Goal: Task Accomplishment & Management: Complete application form

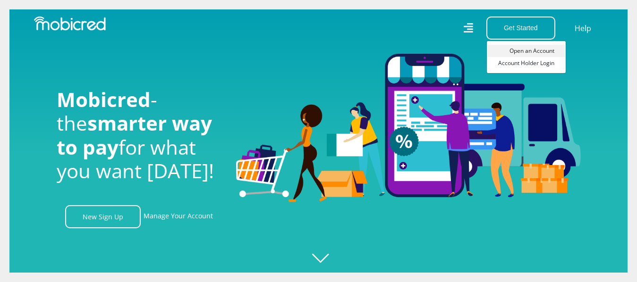
scroll to position [0, 587]
click at [519, 48] on link "Open an Account" at bounding box center [526, 51] width 79 height 12
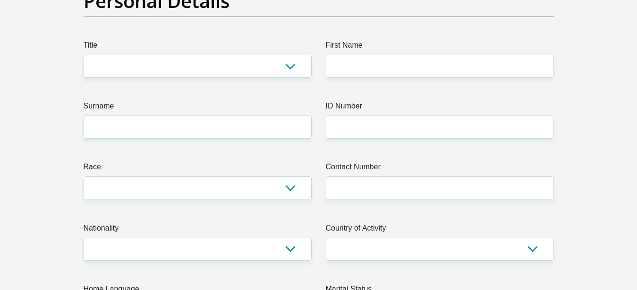
scroll to position [193, 0]
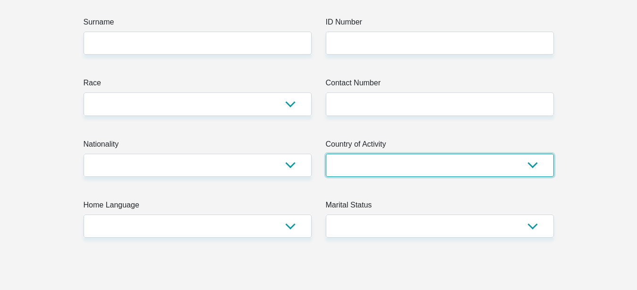
select select "PAK"
click option "[GEOGRAPHIC_DATA]" at bounding box center [0, 0] width 0 height 0
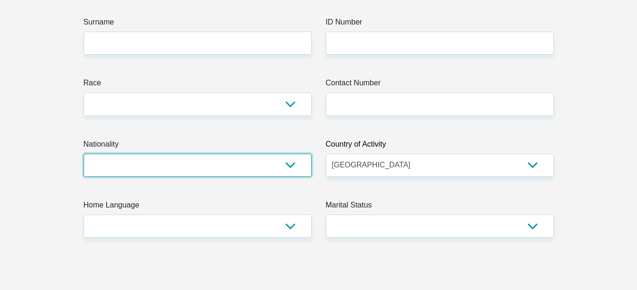
select select "PAK"
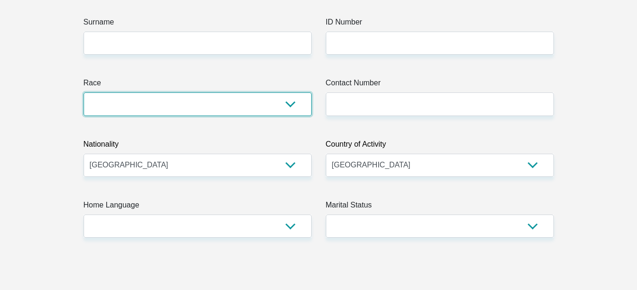
click at [84, 93] on select "Black Coloured Indian White Other" at bounding box center [198, 104] width 228 height 23
select select "1"
click option "Black" at bounding box center [0, 0] width 0 height 0
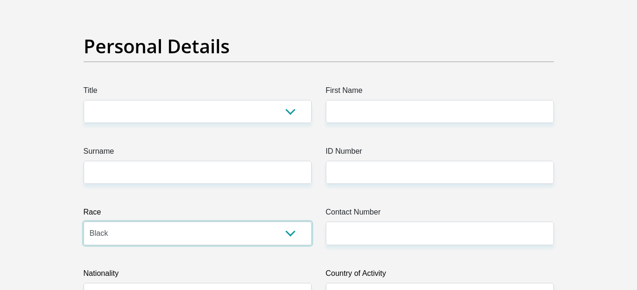
scroll to position [96, 0]
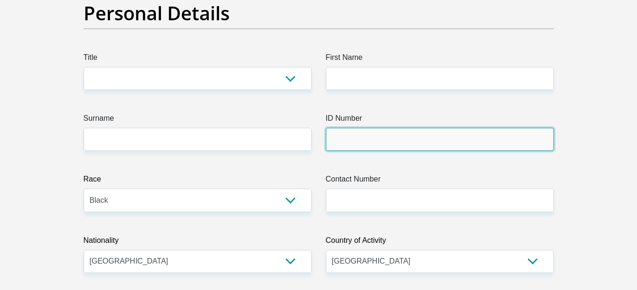
click at [389, 138] on input "ID Number" at bounding box center [440, 139] width 228 height 23
type input "3310097404021"
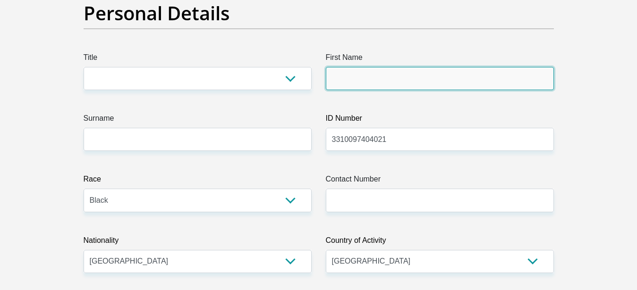
click at [378, 82] on input "First Name" at bounding box center [440, 78] width 228 height 23
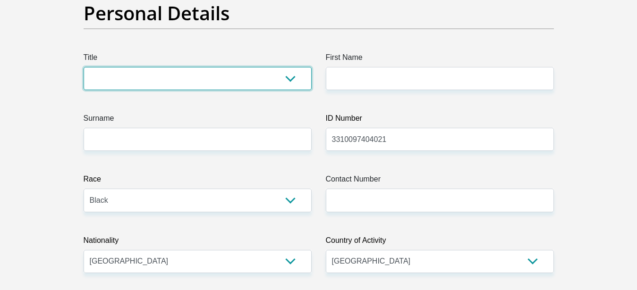
click at [84, 67] on select "Mr Ms Mrs Dr [PERSON_NAME]" at bounding box center [198, 78] width 228 height 23
select select "Mr"
click option "Mr" at bounding box center [0, 0] width 0 height 0
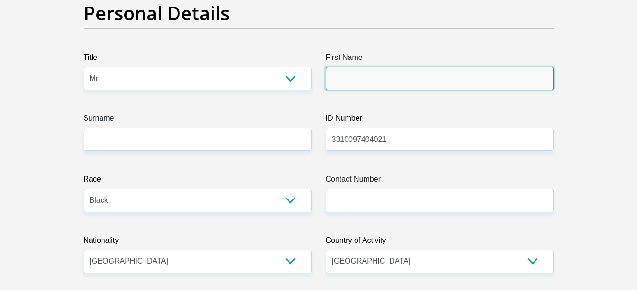
click at [355, 68] on input "First Name" at bounding box center [440, 78] width 228 height 23
type input "[PERSON_NAME]"
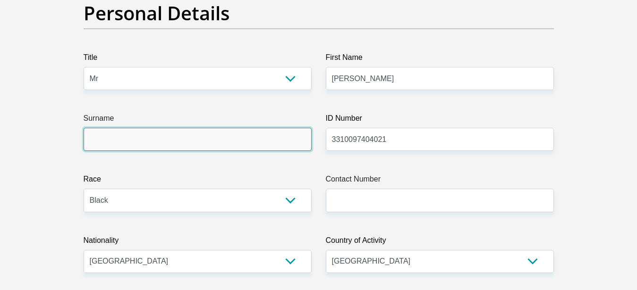
click at [228, 145] on input "Surname" at bounding box center [198, 139] width 228 height 23
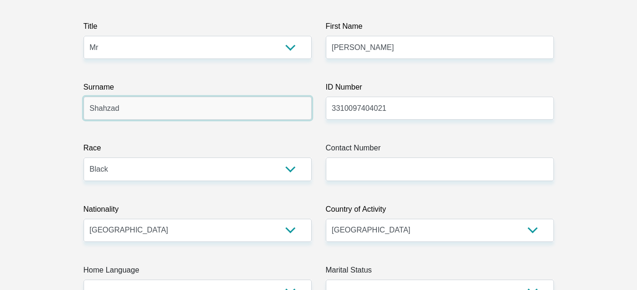
scroll to position [145, 0]
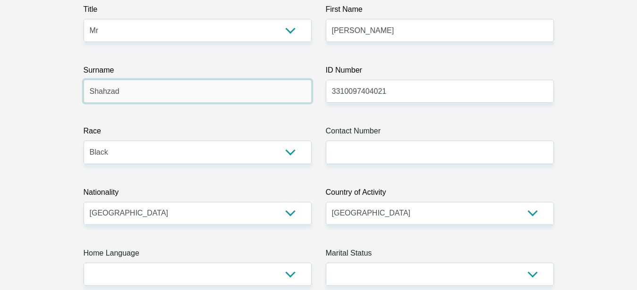
type input "Shahzad"
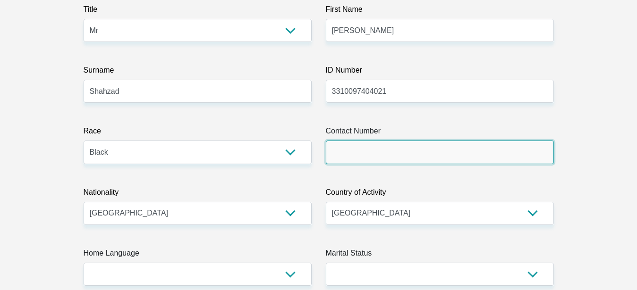
click at [384, 156] on input "Contact Number" at bounding box center [440, 152] width 228 height 23
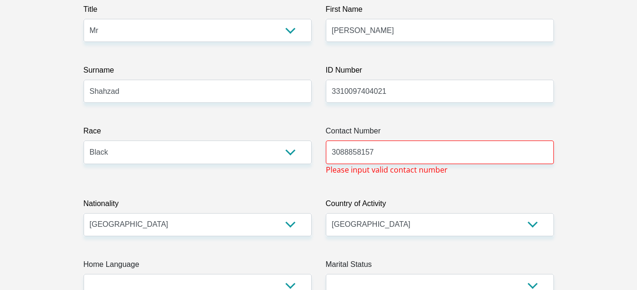
click at [391, 153] on input "3088858157" at bounding box center [440, 152] width 228 height 23
type input "3"
click at [340, 152] on input "009203088858157" at bounding box center [440, 152] width 228 height 23
click at [393, 223] on select "[GEOGRAPHIC_DATA] [GEOGRAPHIC_DATA] [GEOGRAPHIC_DATA] [GEOGRAPHIC_DATA] [GEOGRA…" at bounding box center [440, 225] width 228 height 23
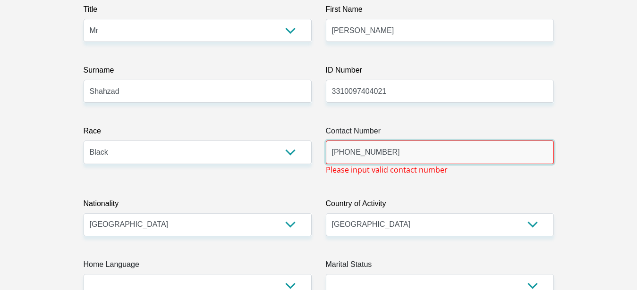
click at [349, 154] on input "[PHONE_NUMBER]" at bounding box center [440, 152] width 228 height 23
click at [405, 156] on input "[PHONE_NUMBER]" at bounding box center [440, 152] width 228 height 23
type input "+"
type input "N"
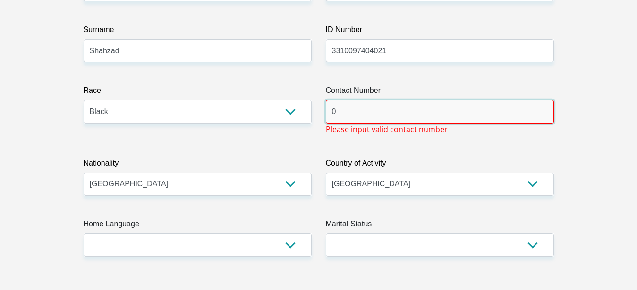
scroll to position [289, 0]
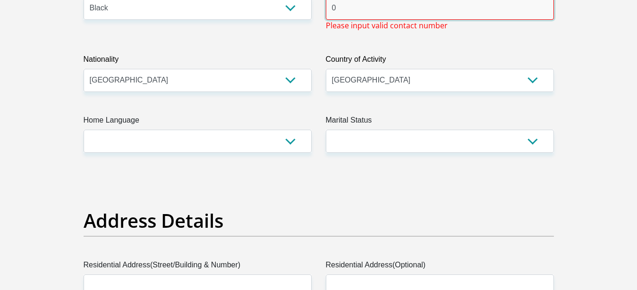
type input "0"
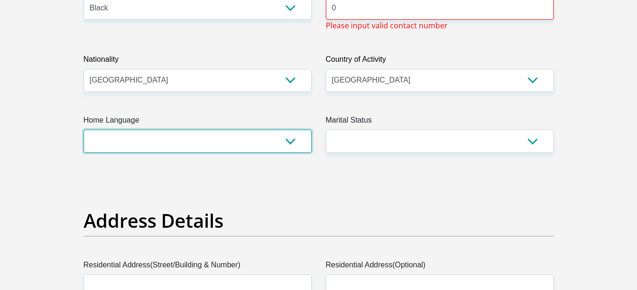
click at [84, 130] on select "Afrikaans English Sepedi South Ndebele Southern Sotho Swati Tsonga Tswana Venda…" at bounding box center [198, 141] width 228 height 23
select select "Other"
click option "Other" at bounding box center [0, 0] width 0 height 0
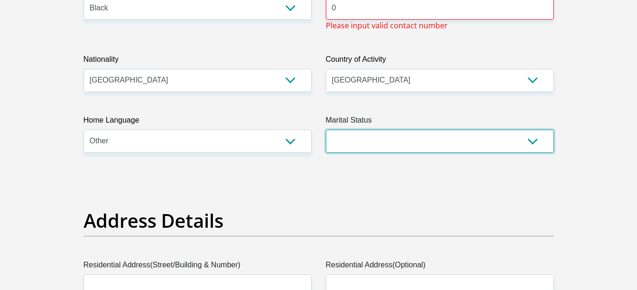
click at [326, 130] on select "Married ANC Single Divorced Widowed Married COP or Customary Law" at bounding box center [440, 141] width 228 height 23
select select "1"
click option "Married ANC" at bounding box center [0, 0] width 0 height 0
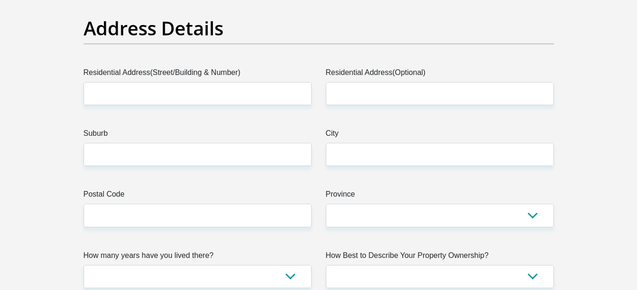
scroll to position [241, 0]
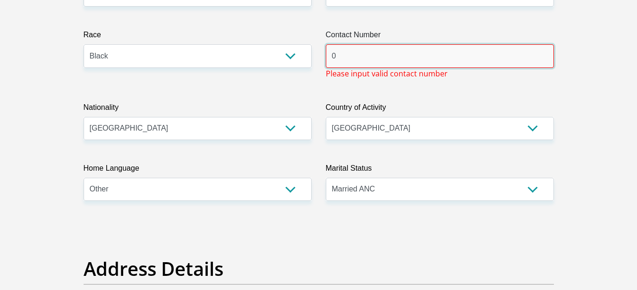
click at [360, 60] on input "0" at bounding box center [440, 55] width 228 height 23
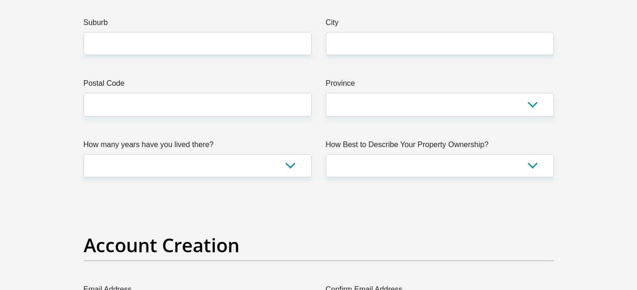
scroll to position [626, 0]
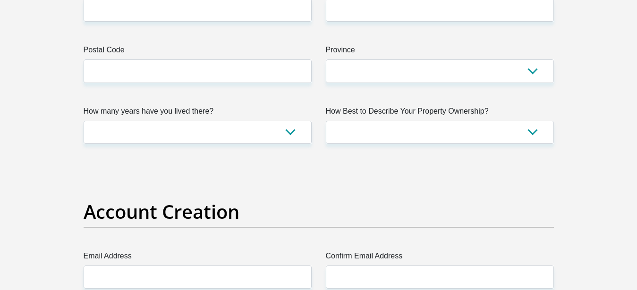
type input "3088858157"
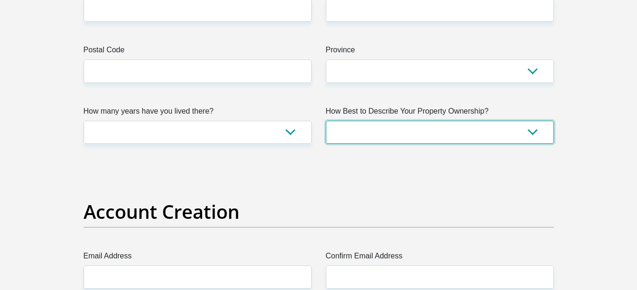
click at [326, 121] on select "Owned Rented Family Owned Company Dwelling" at bounding box center [440, 132] width 228 height 23
select select "Owned"
click option "Owned" at bounding box center [0, 0] width 0 height 0
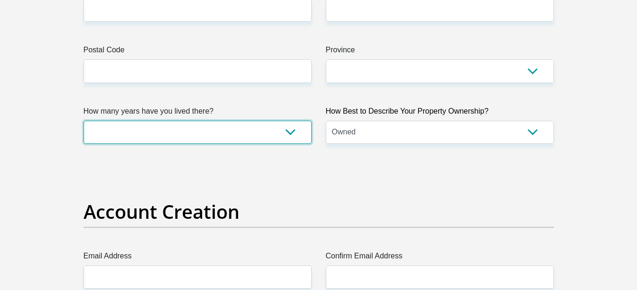
click at [84, 121] on select "less than 1 year 1-3 years 3-5 years 5+ years" at bounding box center [198, 132] width 228 height 23
select select "5"
click option "5+ years" at bounding box center [0, 0] width 0 height 0
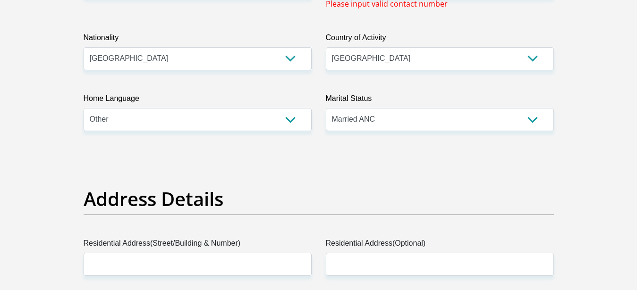
scroll to position [241, 0]
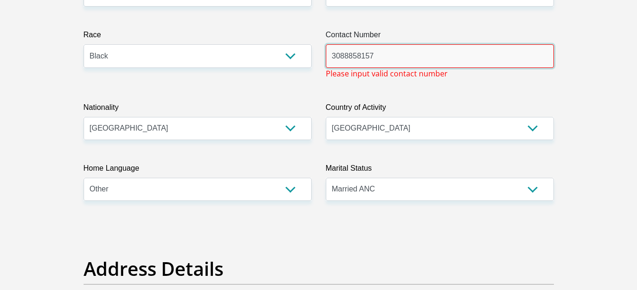
click at [424, 61] on input "3088858157" at bounding box center [440, 55] width 228 height 23
type input "3"
type input "Nil"
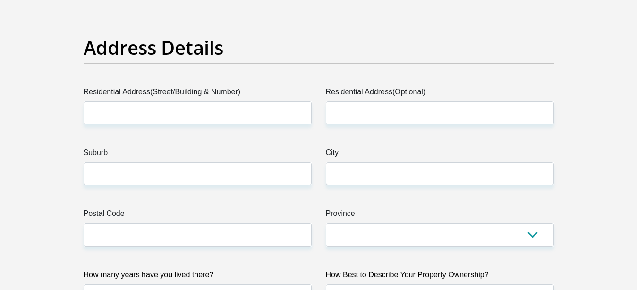
scroll to position [482, 0]
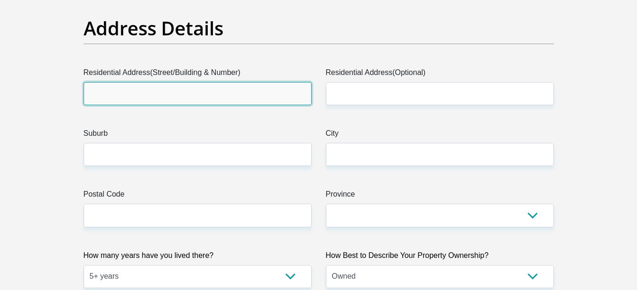
click at [192, 90] on input "Residential Address(Street/Building & Number)" at bounding box center [198, 93] width 228 height 23
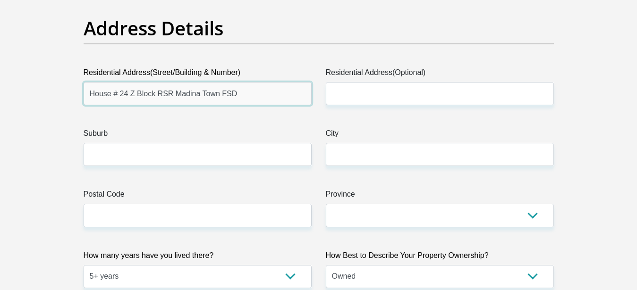
type input "House # 24 Z Block RSR Madina Town FSD"
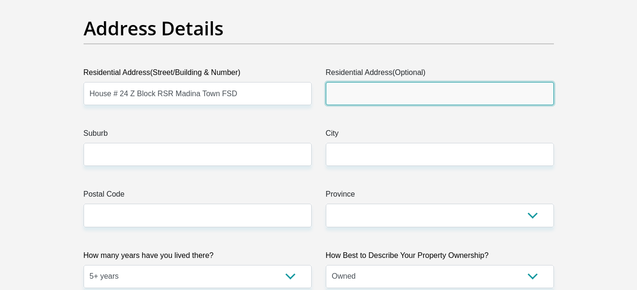
click at [383, 95] on input "Residential Address(Optional)" at bounding box center [440, 93] width 228 height 23
type input "Same"
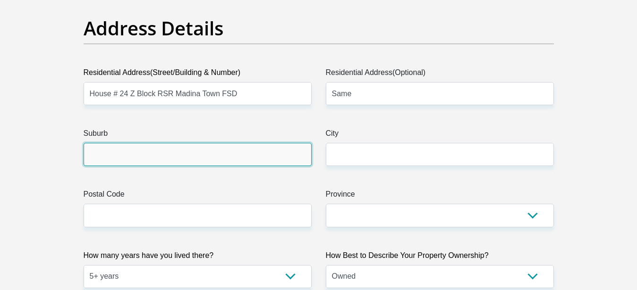
click at [236, 149] on input "Suburb" at bounding box center [198, 154] width 228 height 23
type input "Yes"
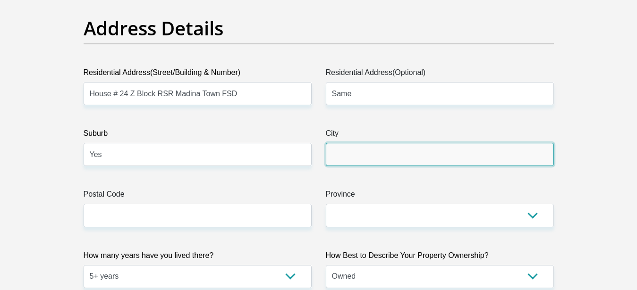
click at [379, 165] on input "City" at bounding box center [440, 154] width 228 height 23
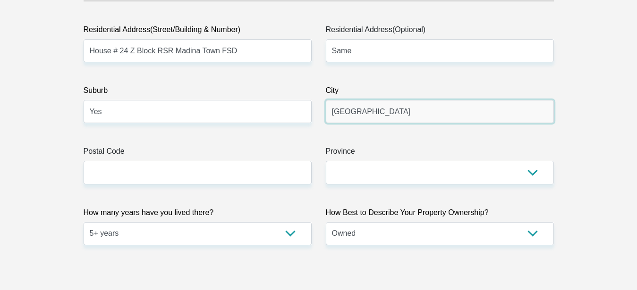
scroll to position [578, 0]
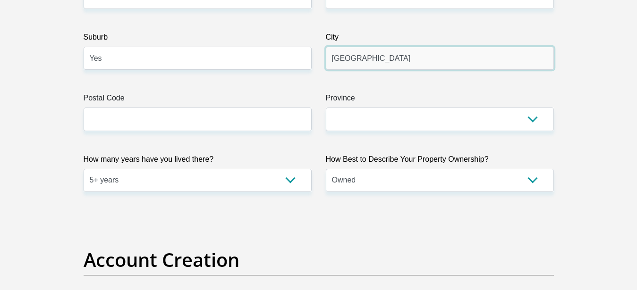
type input "[GEOGRAPHIC_DATA]"
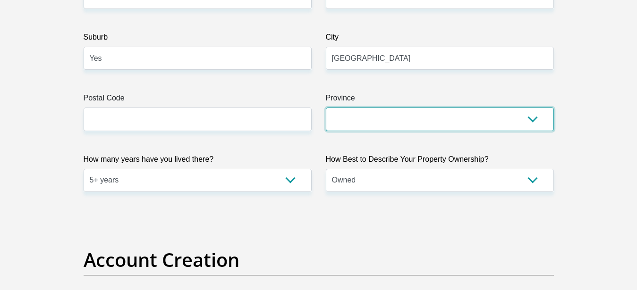
click at [326, 108] on select "Eastern Cape Free State [GEOGRAPHIC_DATA] [GEOGRAPHIC_DATA][DATE] [GEOGRAPHIC_D…" at bounding box center [440, 119] width 228 height 23
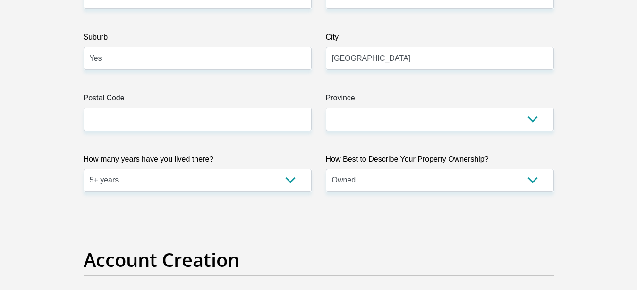
click at [396, 99] on label "Province" at bounding box center [440, 100] width 228 height 15
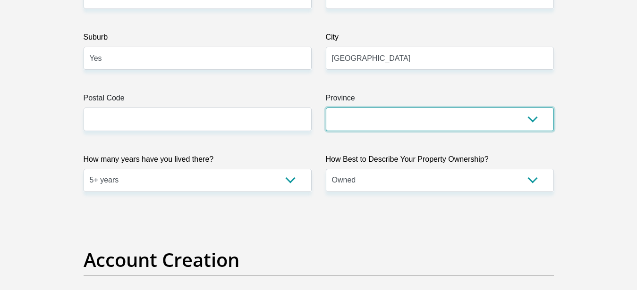
click at [396, 108] on select "Eastern Cape Free State [GEOGRAPHIC_DATA] [GEOGRAPHIC_DATA][DATE] [GEOGRAPHIC_D…" at bounding box center [440, 119] width 228 height 23
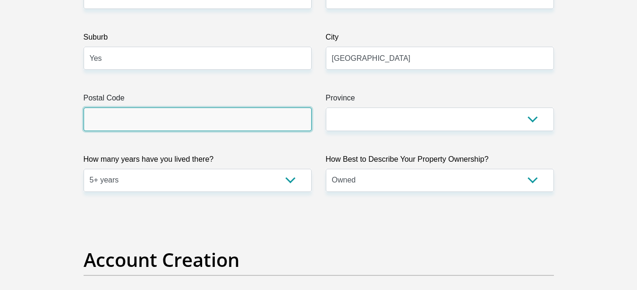
click at [206, 120] on input "Postal Code" at bounding box center [198, 119] width 228 height 23
type input "3"
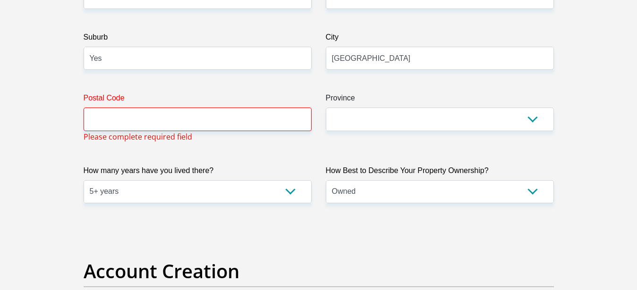
click at [244, 171] on label "How many years have you lived there?" at bounding box center [198, 172] width 228 height 15
click at [244, 180] on select "less than 1 year 1-3 years 3-5 years 5+ years" at bounding box center [198, 191] width 228 height 23
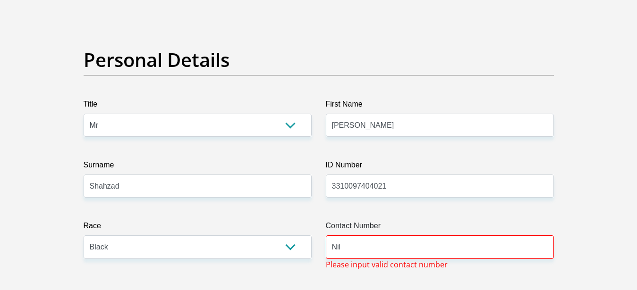
scroll to position [0, 0]
